Goal: Information Seeking & Learning: Check status

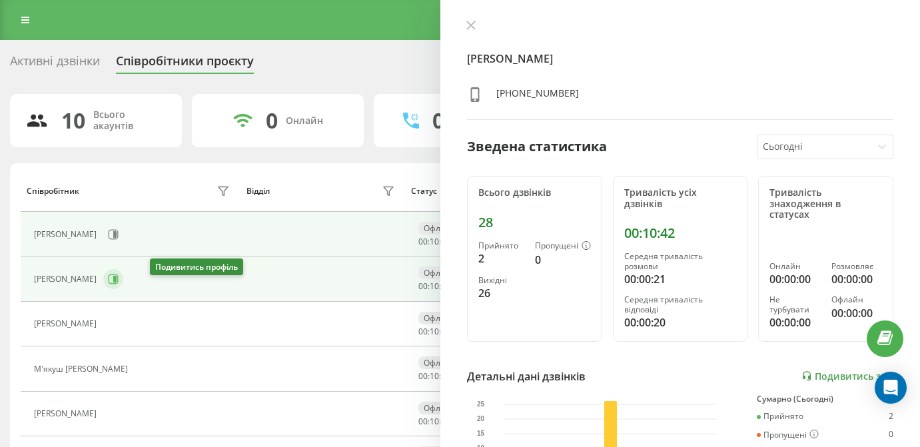
click at [119, 284] on icon at bounding box center [114, 279] width 10 height 10
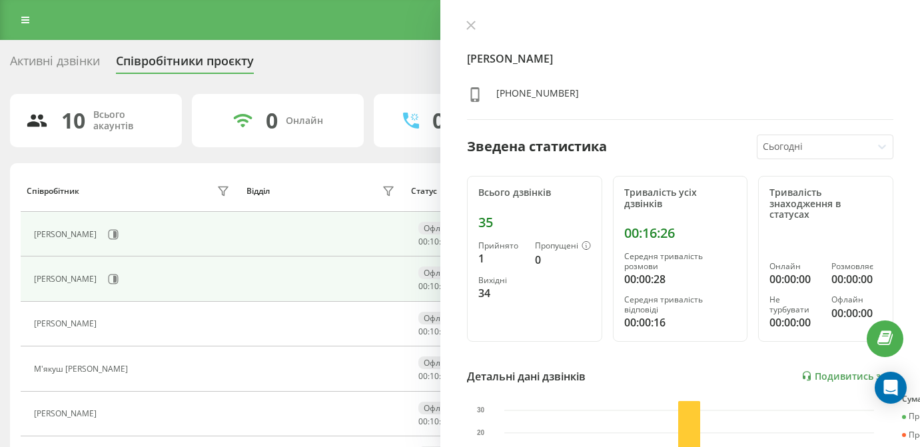
click at [117, 232] on icon at bounding box center [114, 234] width 3 height 7
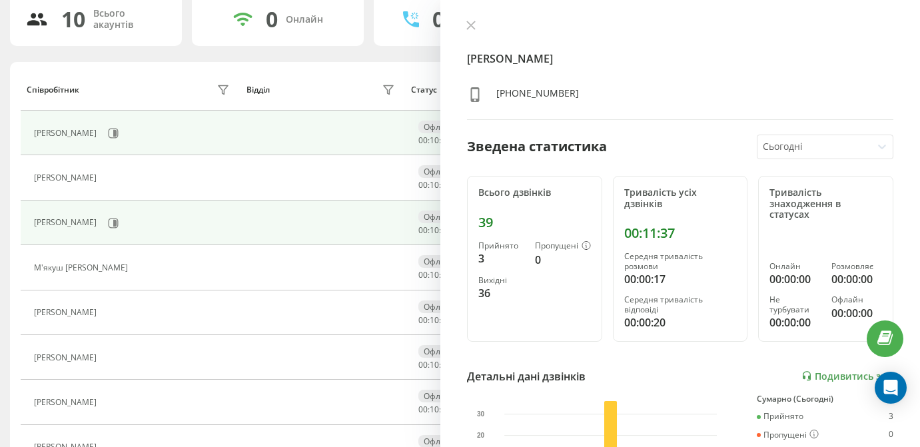
scroll to position [148, 0]
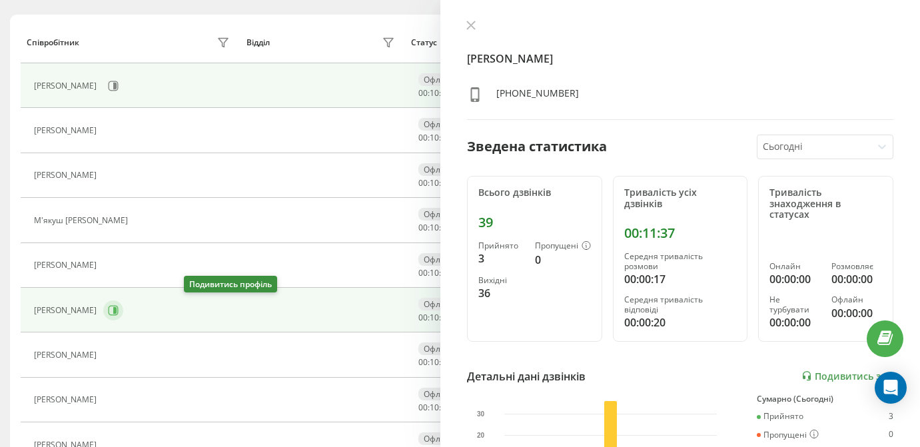
click at [117, 308] on icon at bounding box center [114, 310] width 3 height 7
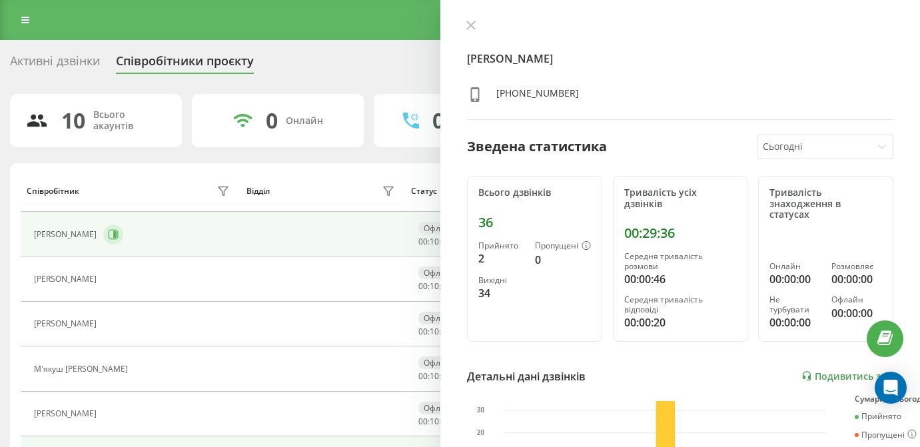
click at [123, 240] on button at bounding box center [113, 234] width 20 height 20
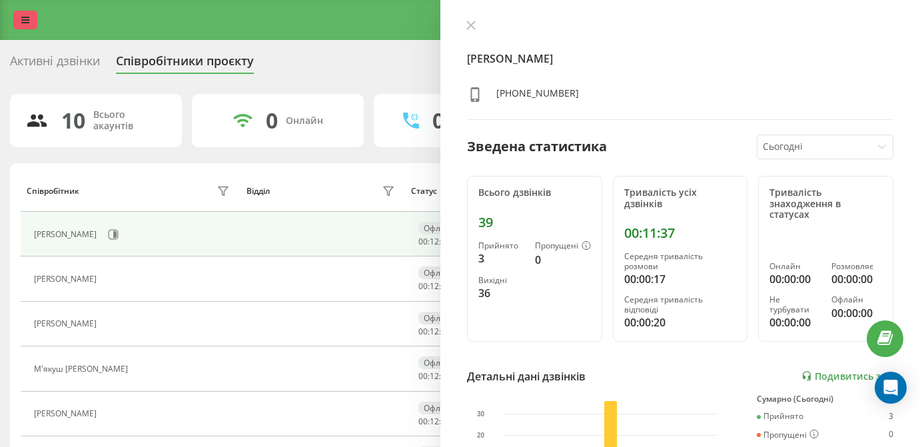
click at [23, 23] on icon at bounding box center [25, 19] width 8 height 9
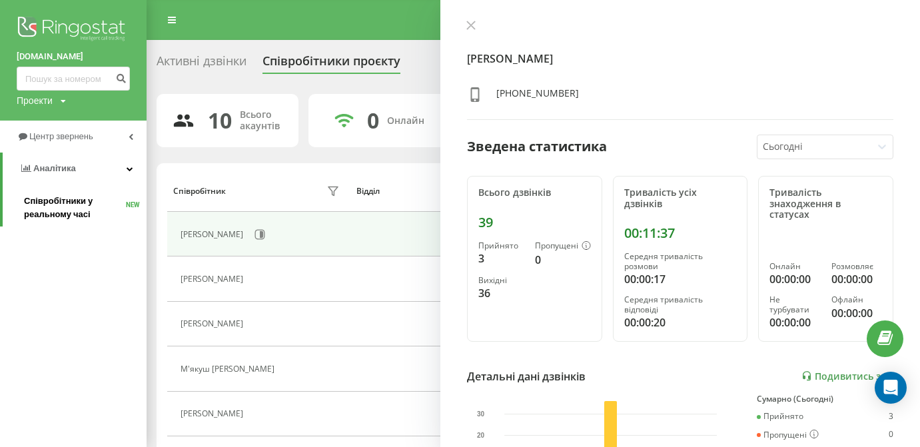
click at [86, 214] on span "Співробітники у реальному часі" at bounding box center [75, 207] width 102 height 27
